Goal: Information Seeking & Learning: Learn about a topic

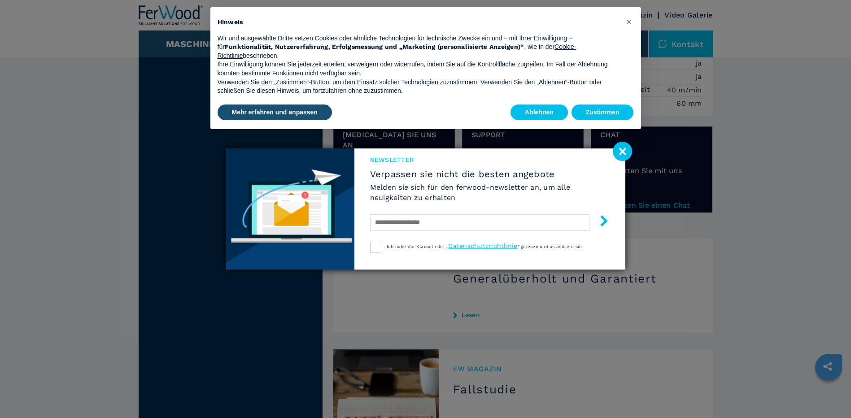
scroll to position [1121, 0]
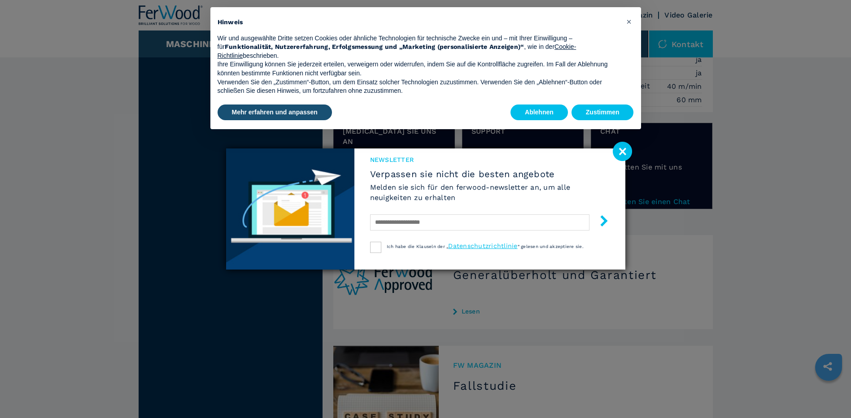
click at [620, 153] on image at bounding box center [622, 151] width 19 height 19
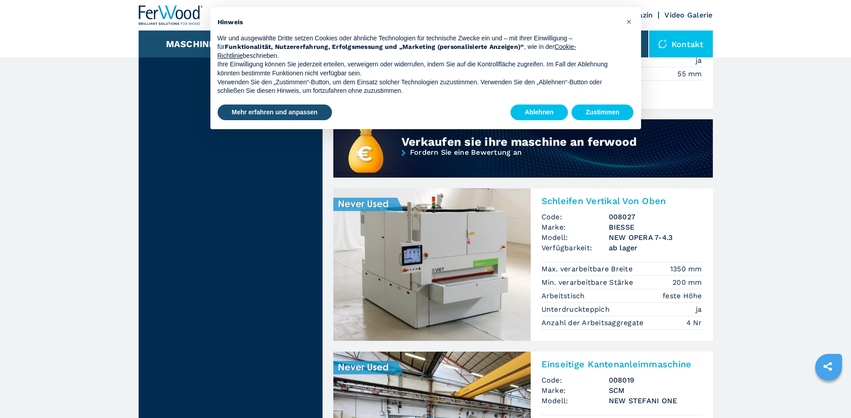
scroll to position [753, 0]
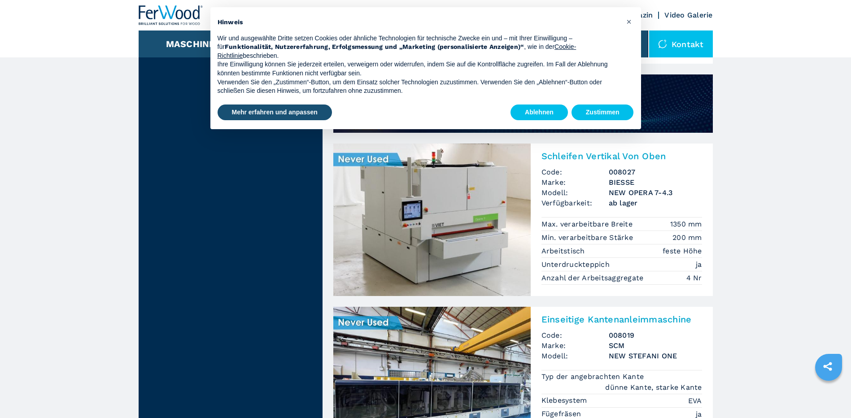
click at [446, 209] on img at bounding box center [431, 219] width 197 height 152
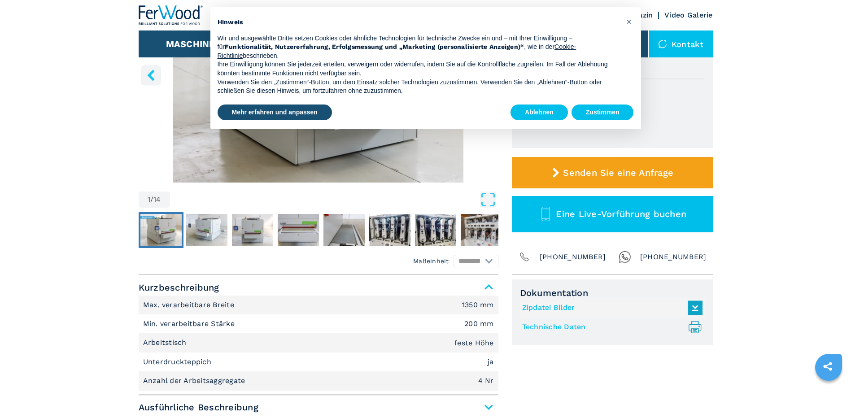
scroll to position [179, 0]
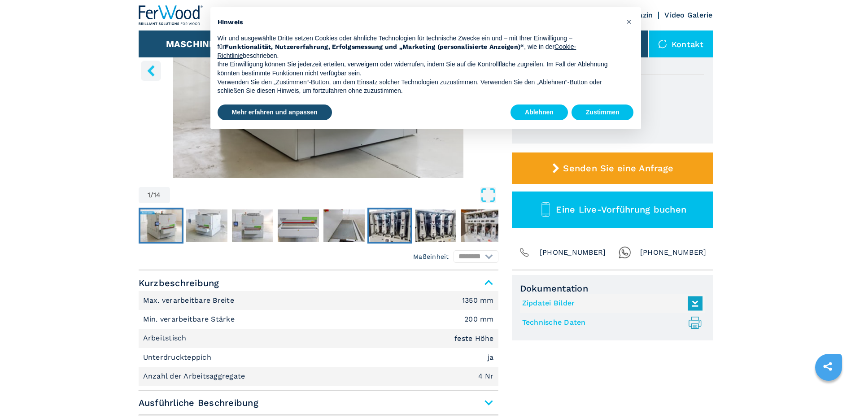
click at [387, 219] on img "Go to Slide 6" at bounding box center [389, 225] width 41 height 32
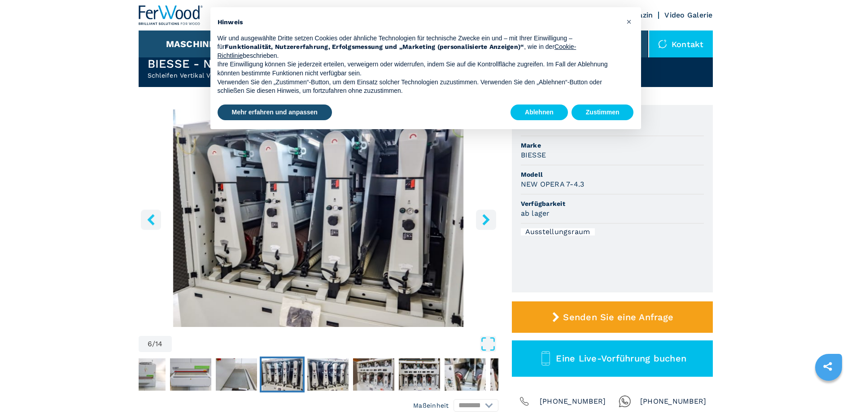
scroll to position [0, 0]
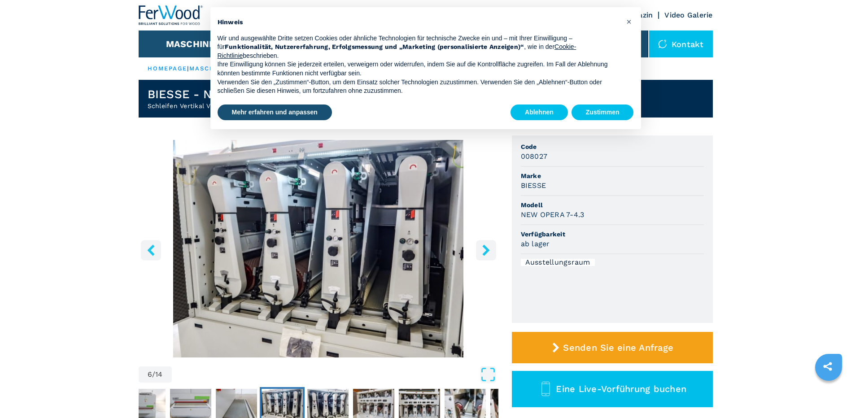
click at [486, 249] on icon "right-button" at bounding box center [485, 249] width 7 height 11
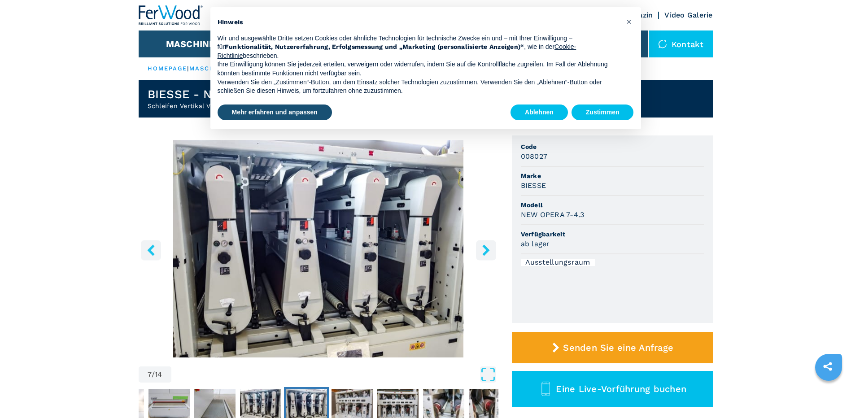
click at [486, 249] on icon "right-button" at bounding box center [485, 249] width 7 height 11
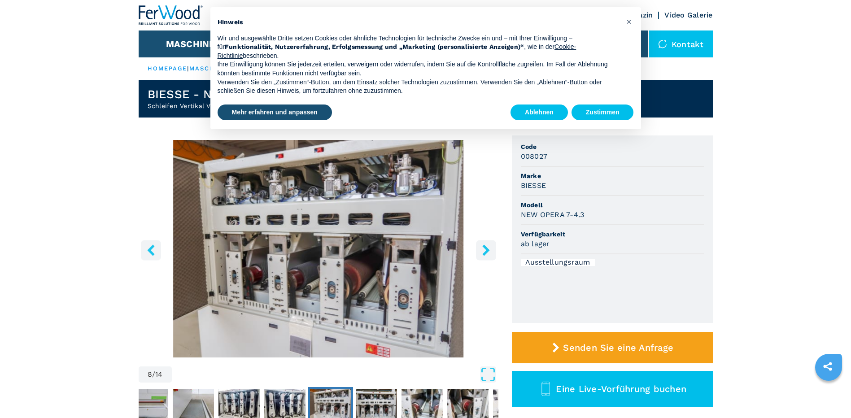
click at [486, 249] on icon "right-button" at bounding box center [485, 249] width 7 height 11
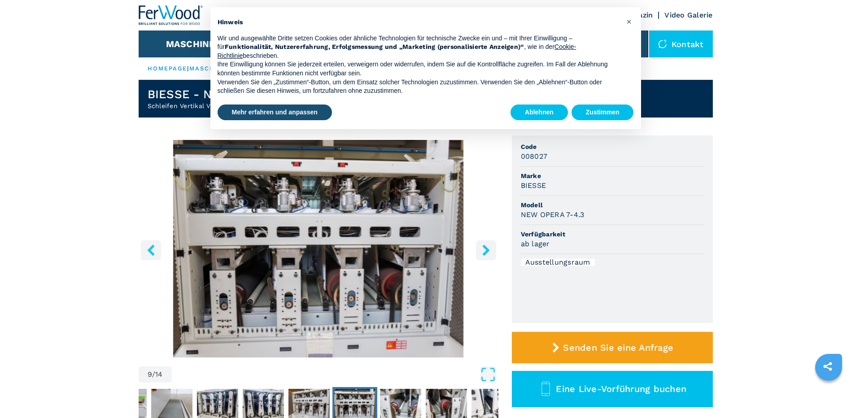
click at [486, 249] on icon "right-button" at bounding box center [485, 249] width 7 height 11
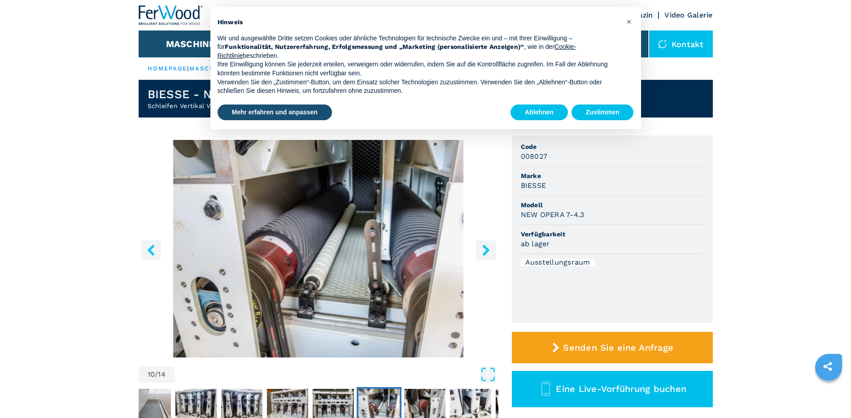
click at [486, 249] on icon "right-button" at bounding box center [485, 249] width 7 height 11
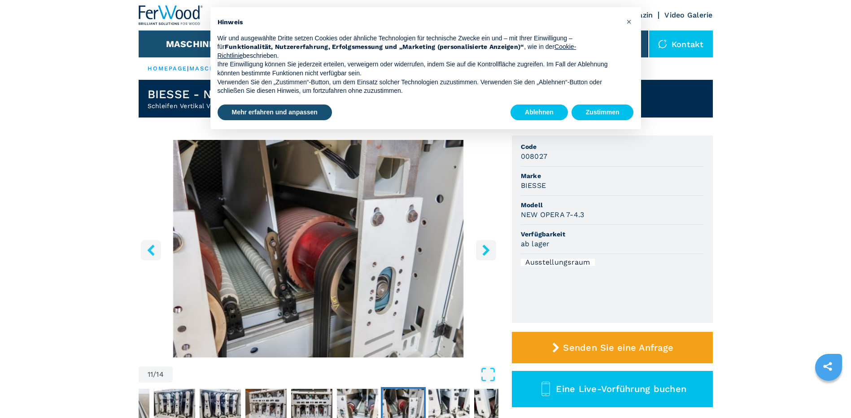
click at [486, 249] on icon "right-button" at bounding box center [485, 249] width 7 height 11
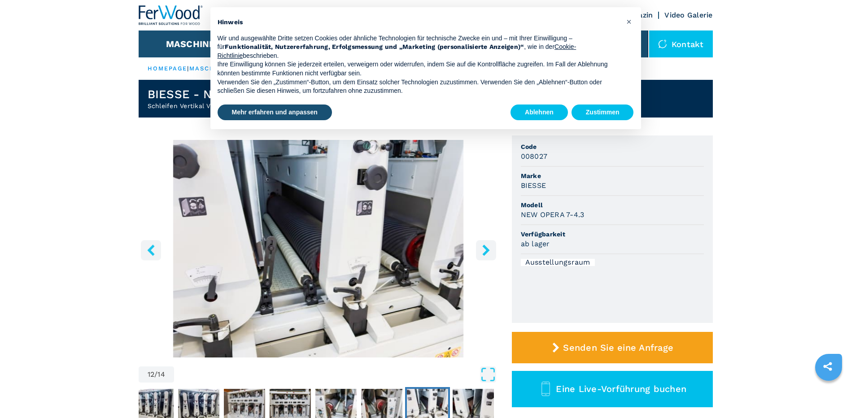
click at [486, 249] on icon "right-button" at bounding box center [485, 249] width 7 height 11
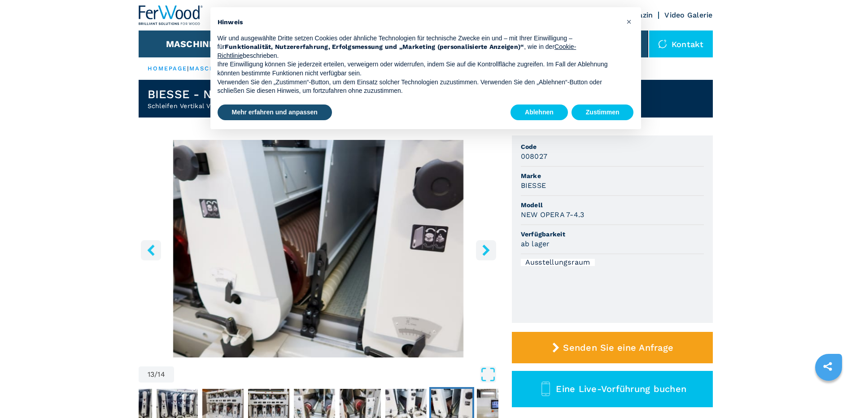
click at [486, 249] on icon "right-button" at bounding box center [485, 249] width 7 height 11
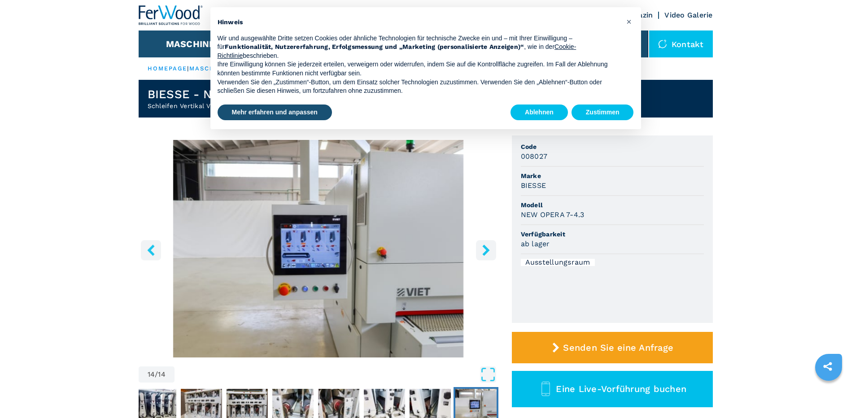
click at [486, 249] on icon "right-button" at bounding box center [485, 249] width 7 height 11
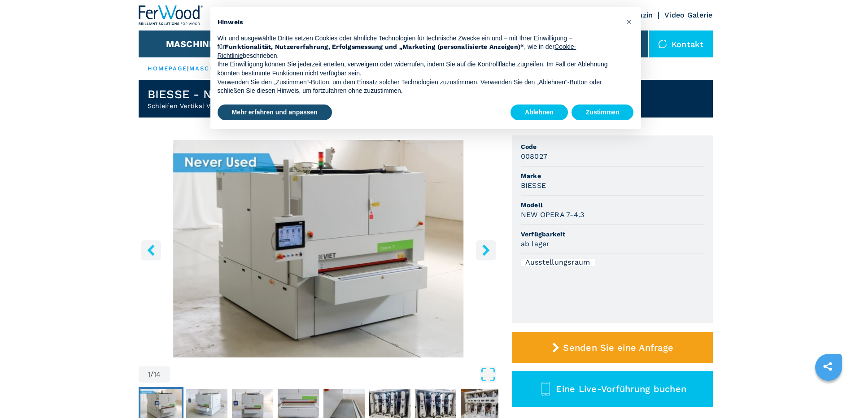
click at [486, 249] on icon "right-button" at bounding box center [485, 249] width 7 height 11
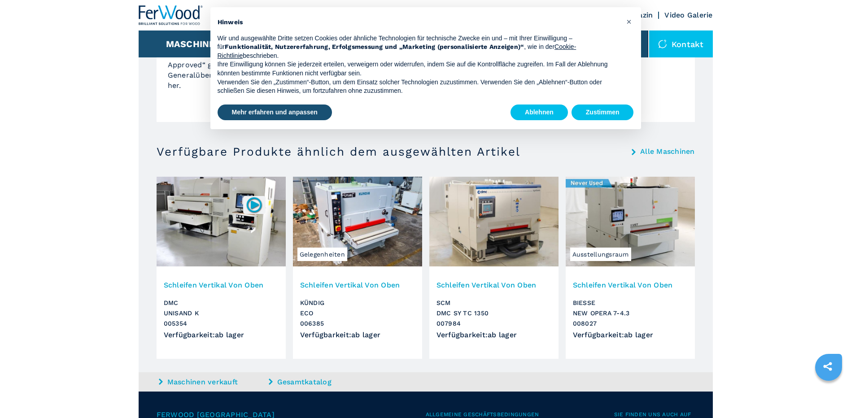
scroll to position [852, 0]
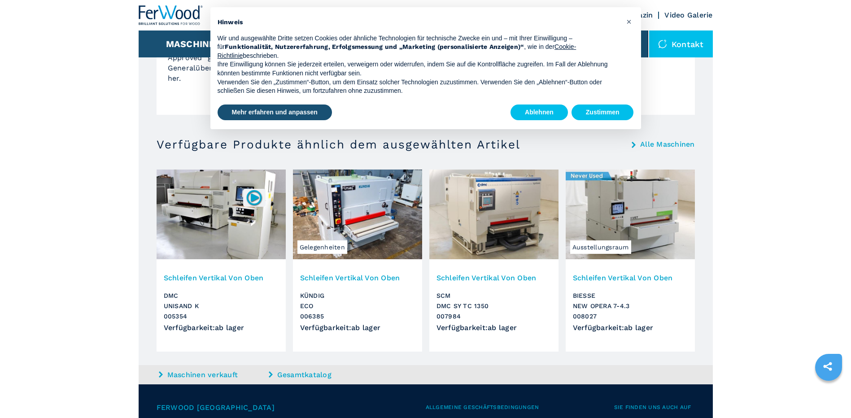
click at [370, 221] on img at bounding box center [357, 214] width 129 height 90
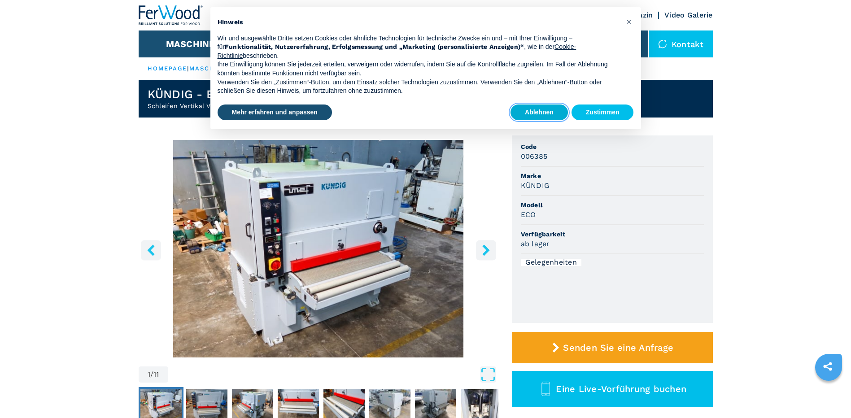
click at [540, 113] on button "Ablehnen" at bounding box center [538, 112] width 57 height 16
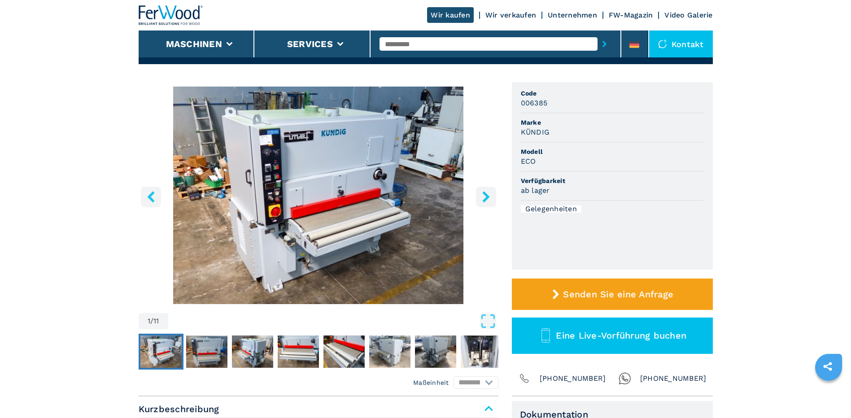
scroll to position [45, 0]
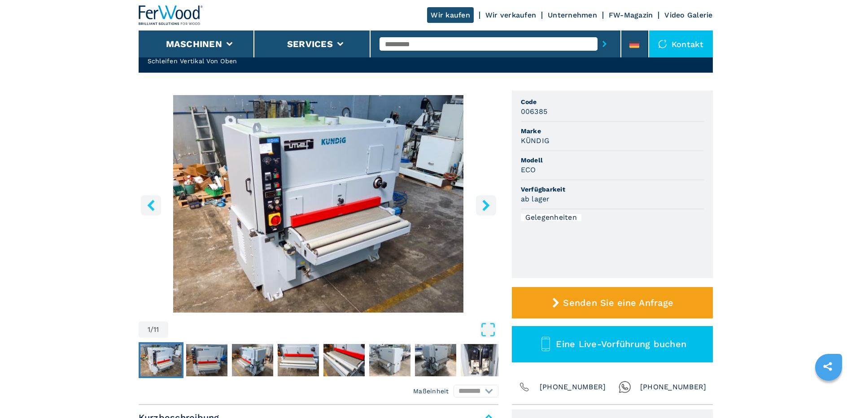
click at [482, 204] on icon "right-button" at bounding box center [485, 205] width 11 height 11
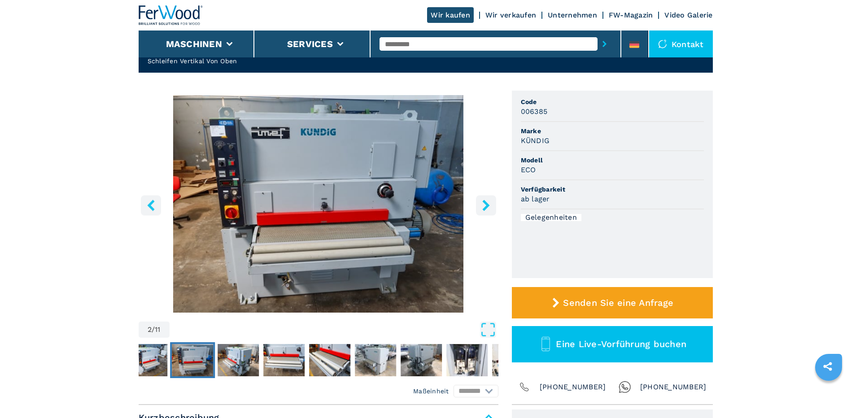
click at [482, 204] on icon "right-button" at bounding box center [485, 205] width 11 height 11
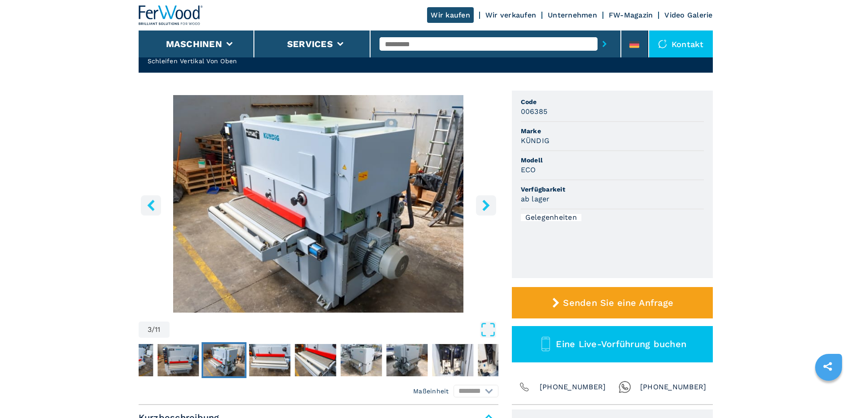
click at [482, 204] on icon "right-button" at bounding box center [485, 205] width 11 height 11
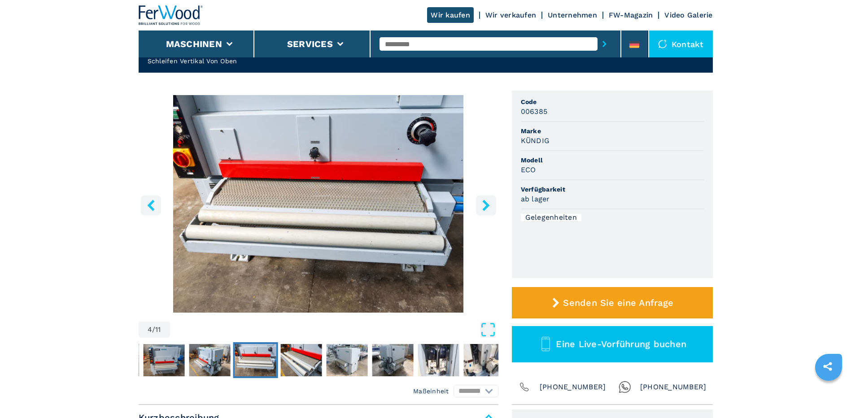
click at [482, 204] on icon "right-button" at bounding box center [485, 205] width 11 height 11
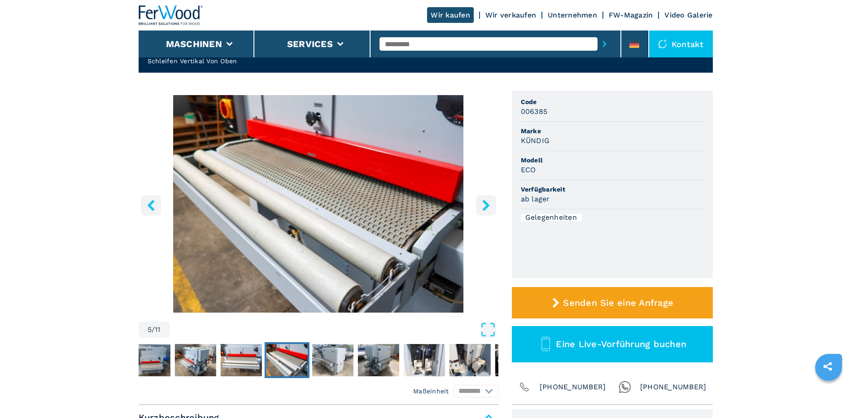
click at [482, 204] on icon "right-button" at bounding box center [485, 205] width 11 height 11
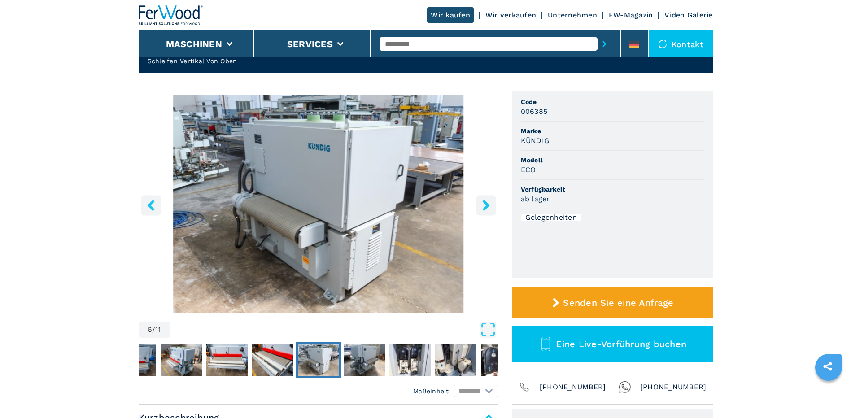
click at [482, 204] on icon "right-button" at bounding box center [485, 205] width 11 height 11
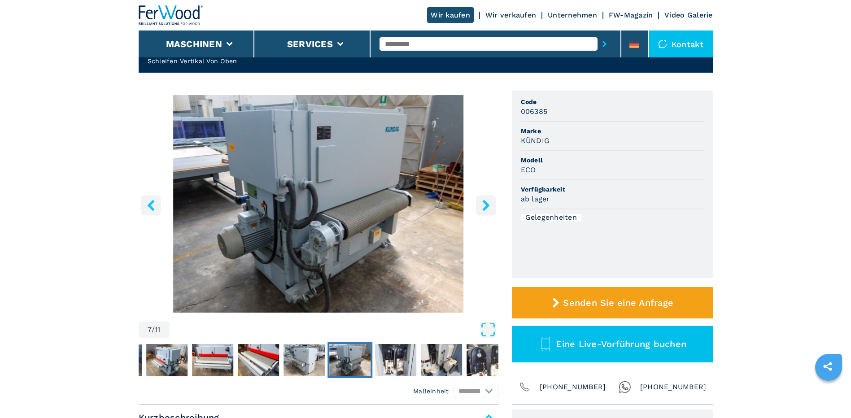
click at [482, 204] on icon "right-button" at bounding box center [485, 205] width 11 height 11
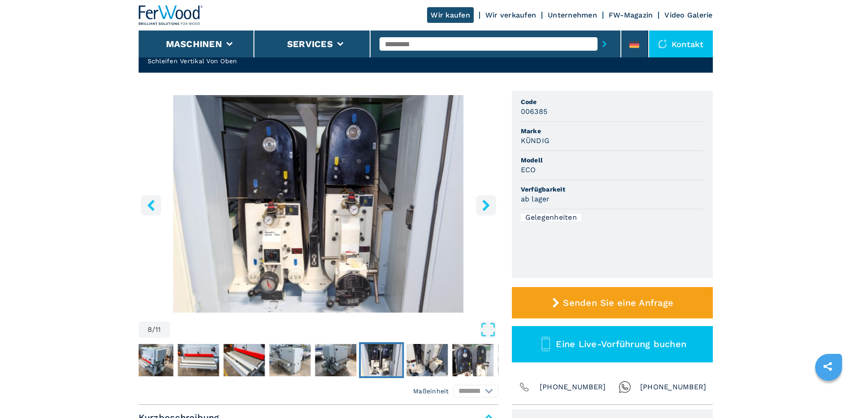
click at [482, 204] on icon "right-button" at bounding box center [485, 205] width 11 height 11
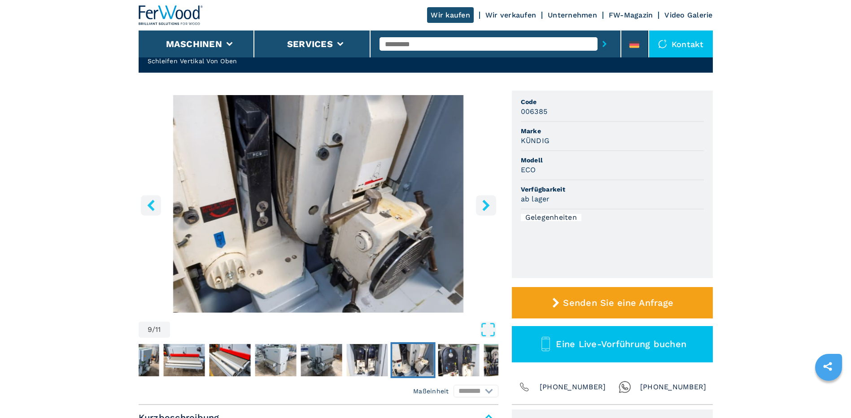
click at [482, 204] on icon "right-button" at bounding box center [485, 205] width 11 height 11
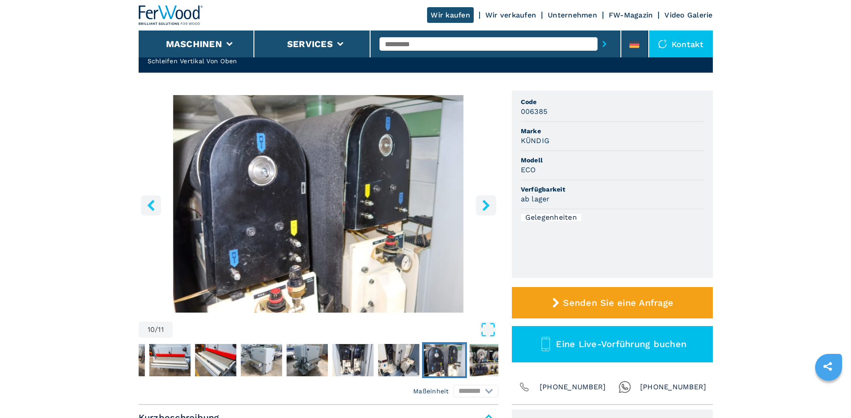
click at [482, 204] on icon "right-button" at bounding box center [485, 205] width 11 height 11
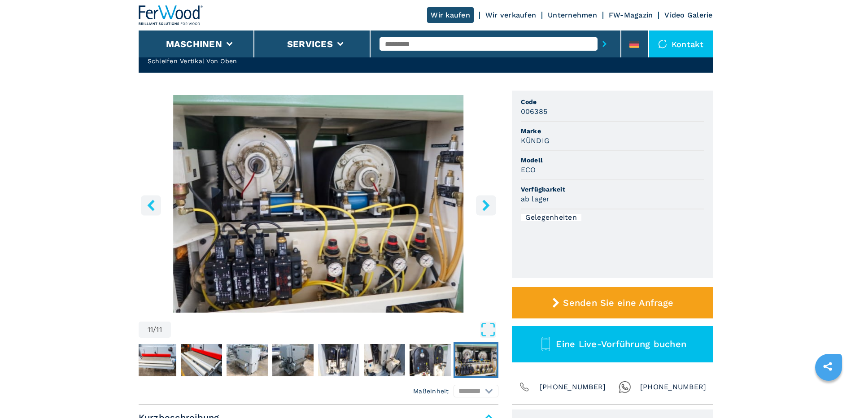
click at [482, 204] on icon "right-button" at bounding box center [485, 205] width 11 height 11
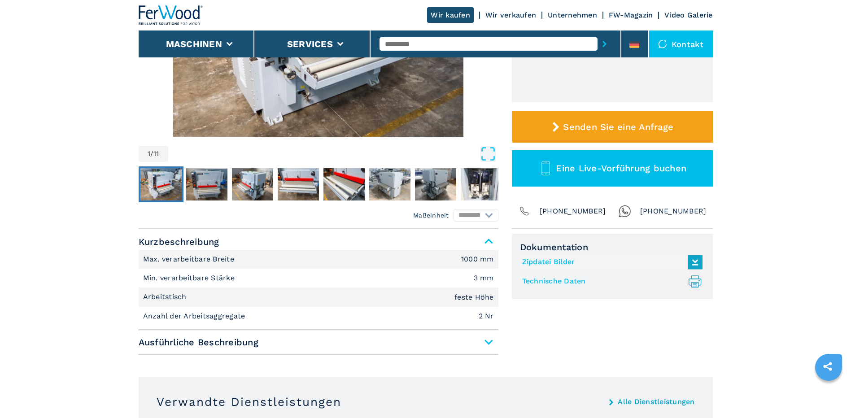
scroll to position [0, 0]
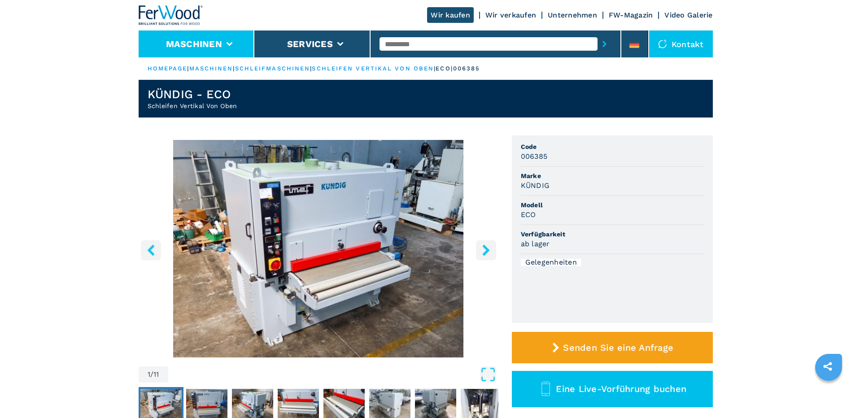
click at [226, 41] on li "Maschinen" at bounding box center [197, 43] width 116 height 27
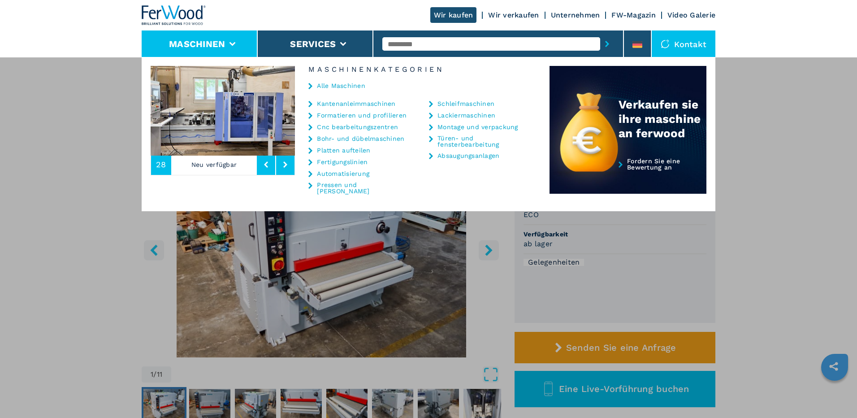
click at [352, 103] on link "Kantenanleimmaschinen" at bounding box center [356, 103] width 78 height 6
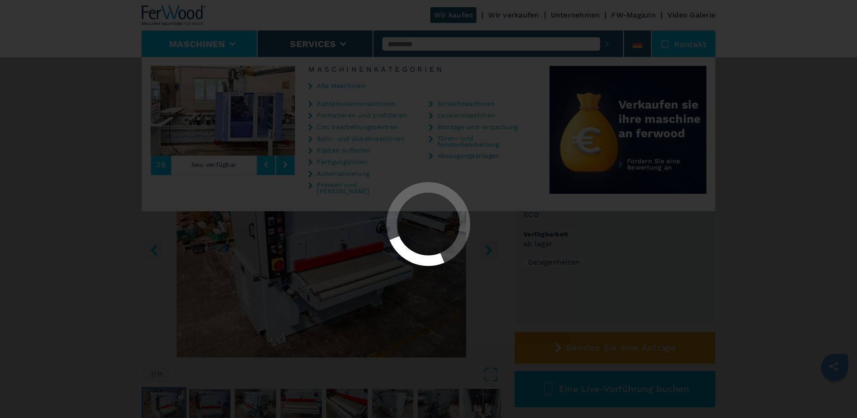
select select "**********"
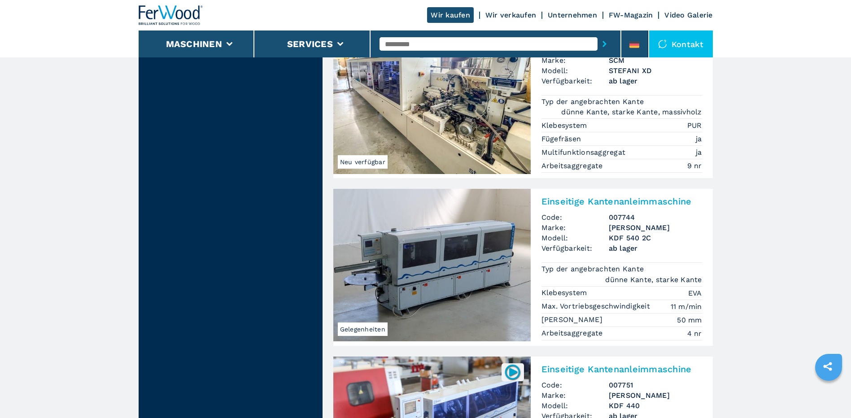
scroll to position [1211, 0]
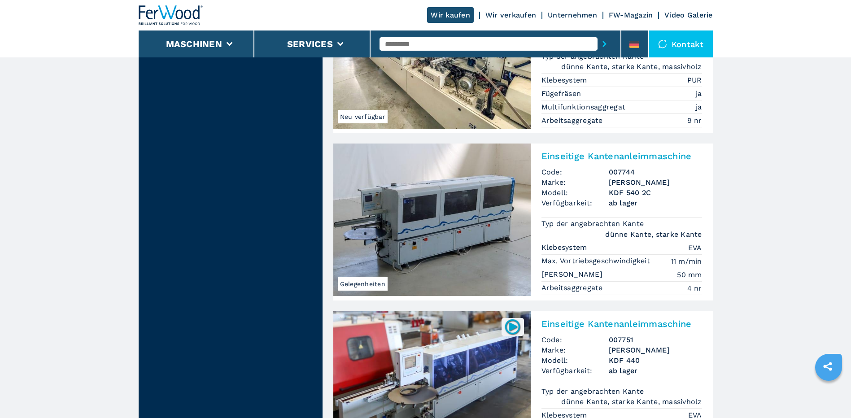
click at [412, 233] on img at bounding box center [431, 219] width 197 height 152
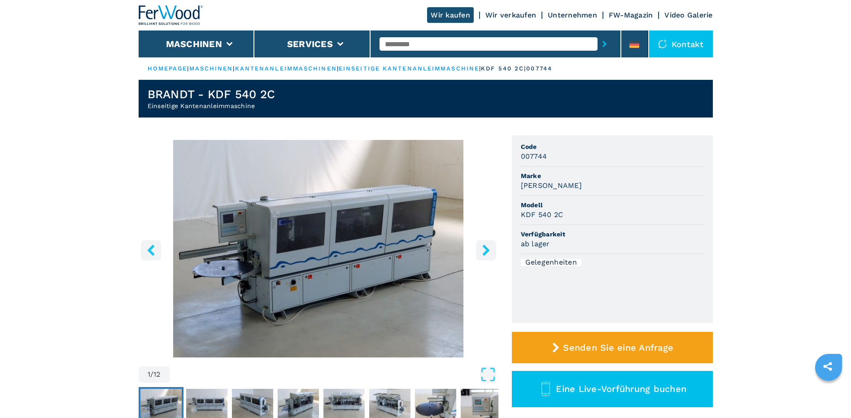
click at [487, 252] on icon "right-button" at bounding box center [485, 249] width 7 height 11
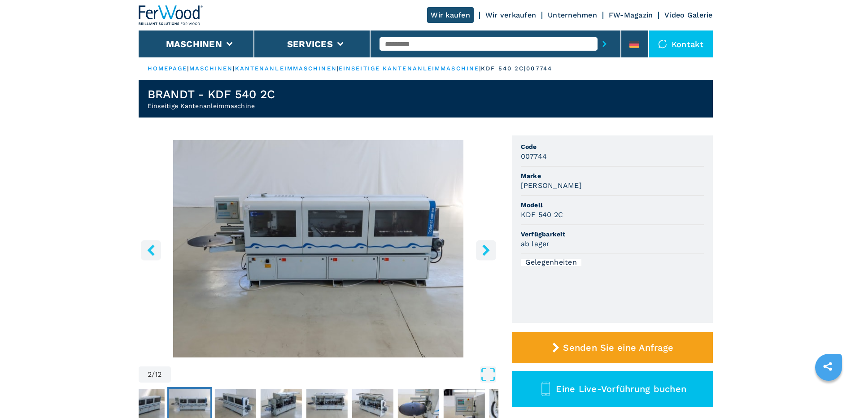
click at [487, 252] on icon "right-button" at bounding box center [485, 249] width 7 height 11
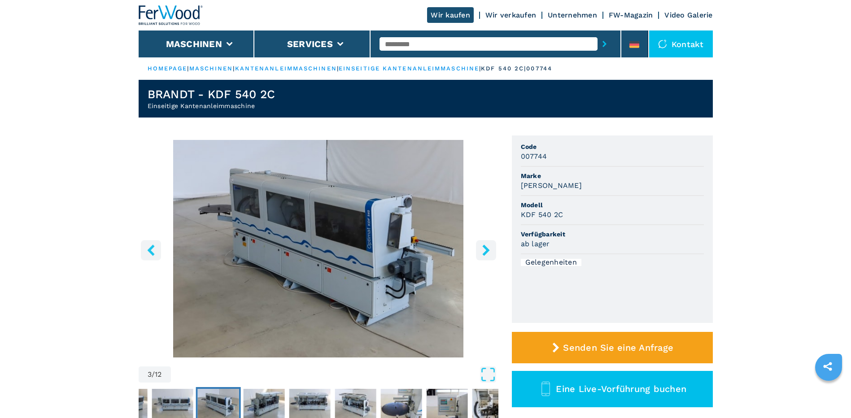
click at [487, 252] on icon "right-button" at bounding box center [485, 249] width 7 height 11
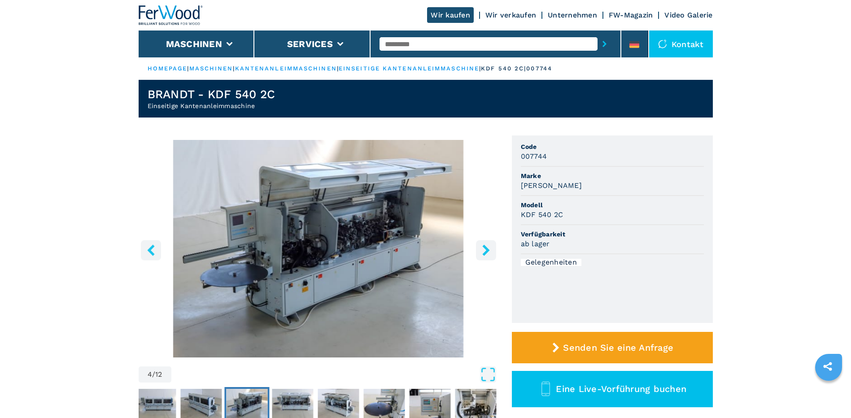
click at [487, 252] on icon "right-button" at bounding box center [485, 249] width 7 height 11
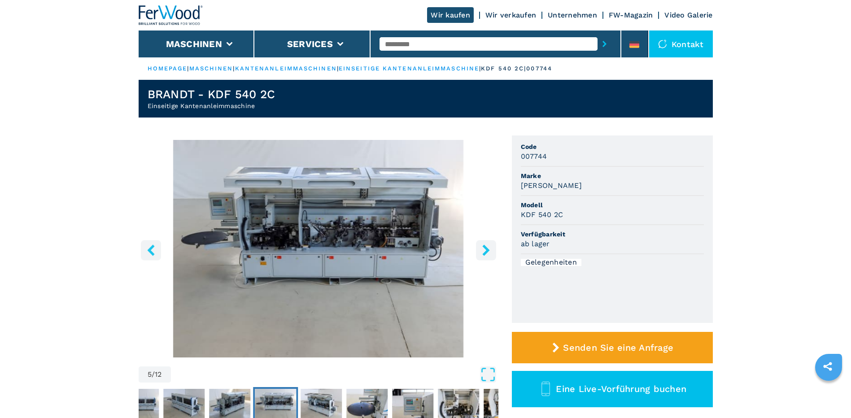
click at [487, 252] on icon "right-button" at bounding box center [485, 249] width 7 height 11
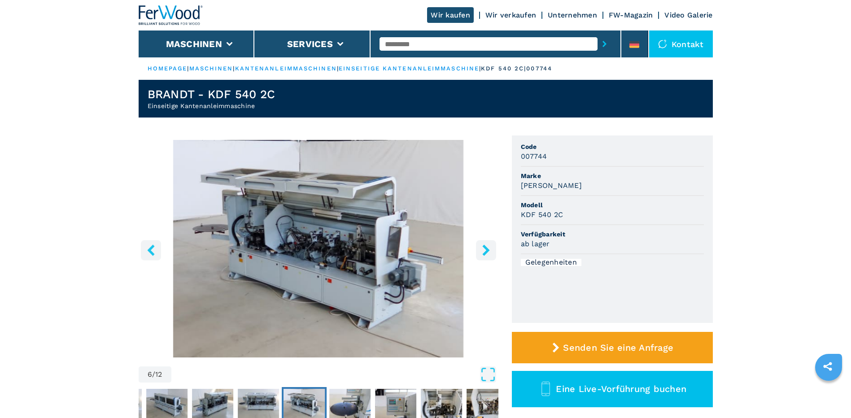
click at [487, 252] on icon "right-button" at bounding box center [485, 249] width 7 height 11
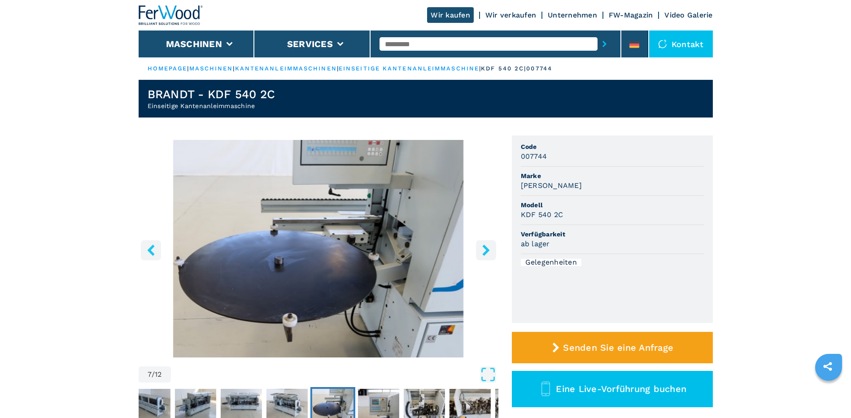
click at [487, 252] on icon "right-button" at bounding box center [485, 249] width 7 height 11
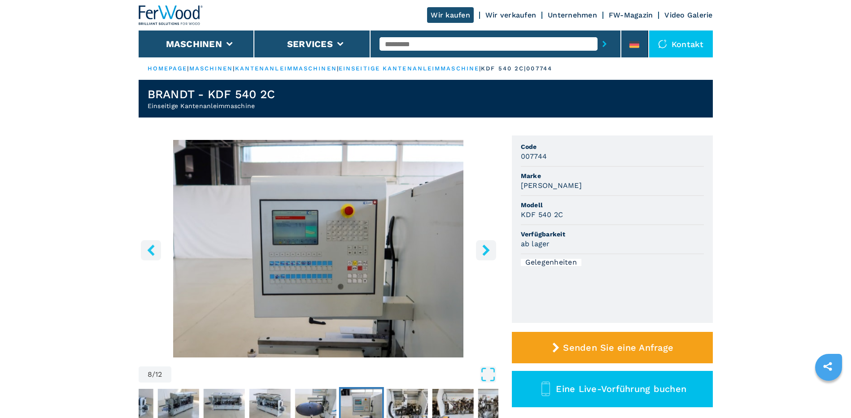
click at [487, 252] on icon "right-button" at bounding box center [485, 249] width 7 height 11
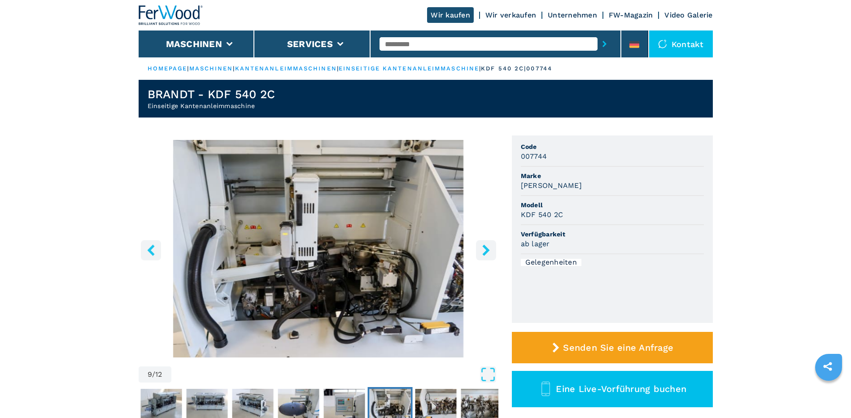
click at [487, 252] on icon "right-button" at bounding box center [485, 249] width 7 height 11
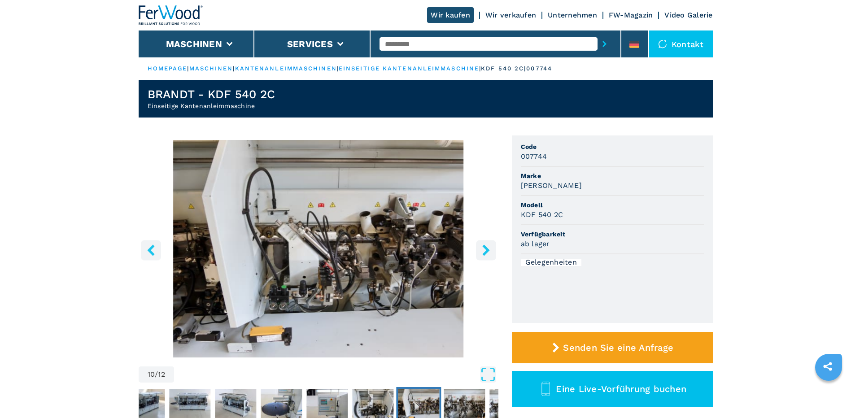
click at [487, 252] on icon "right-button" at bounding box center [485, 249] width 7 height 11
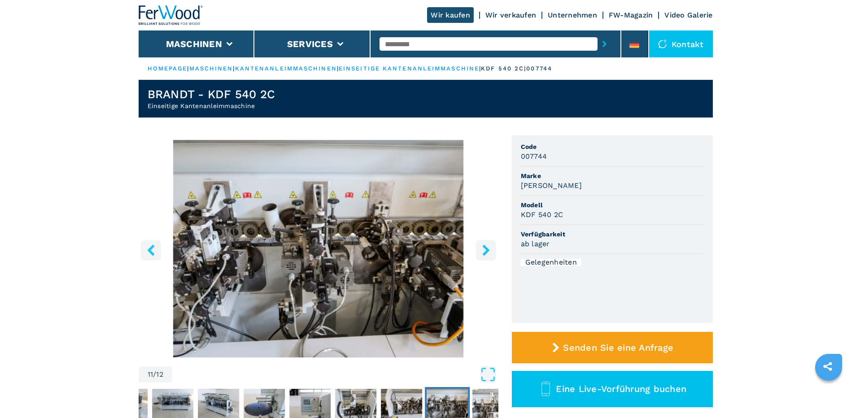
click at [487, 252] on icon "right-button" at bounding box center [485, 249] width 7 height 11
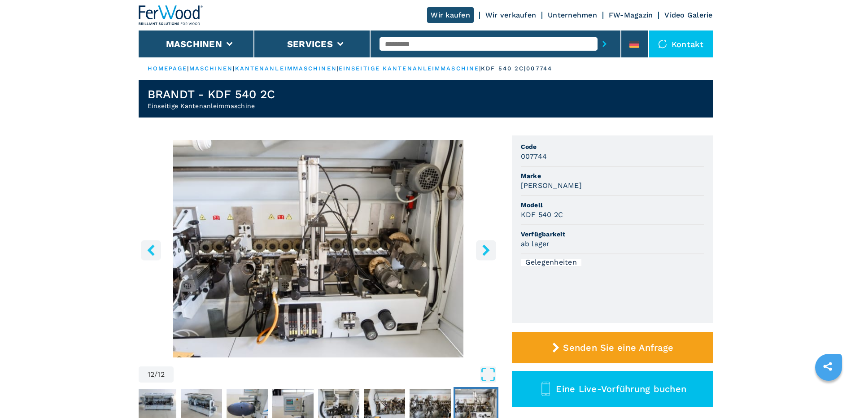
click at [487, 252] on icon "right-button" at bounding box center [485, 249] width 7 height 11
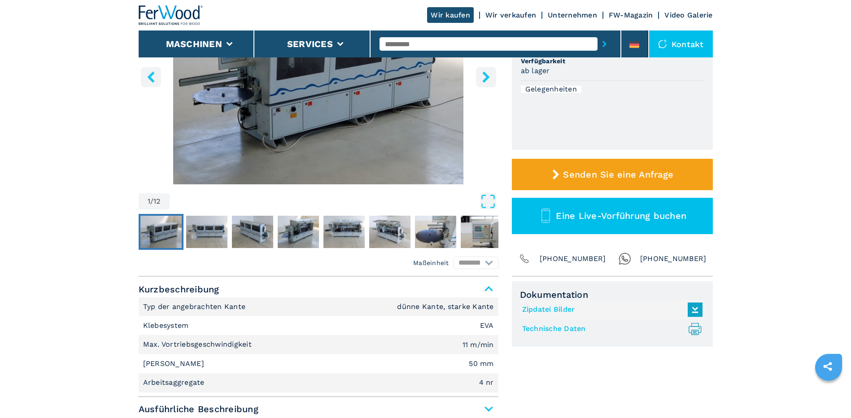
scroll to position [269, 0]
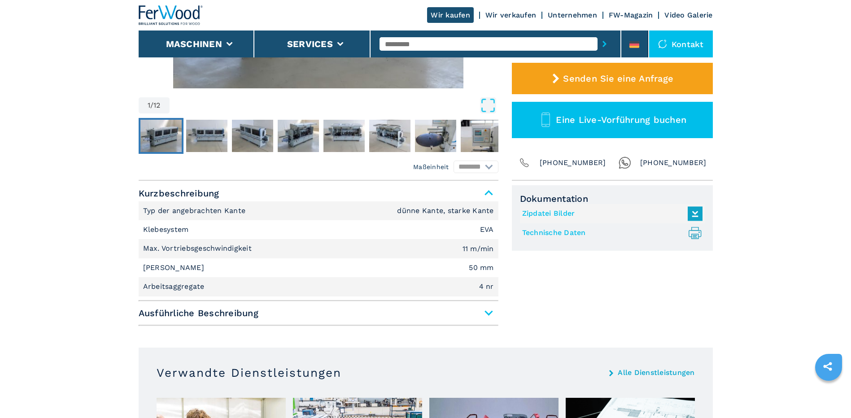
click at [489, 315] on span "Ausführliche Beschreibung" at bounding box center [319, 313] width 360 height 16
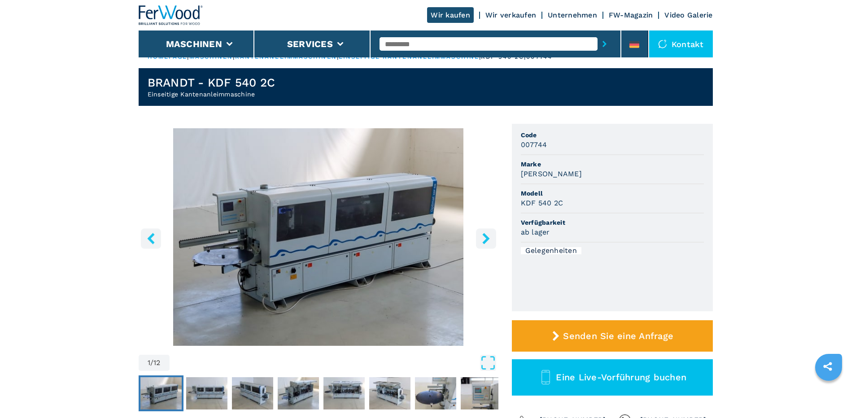
scroll to position [0, 0]
